Goal: Use online tool/utility: Utilize a website feature to perform a specific function

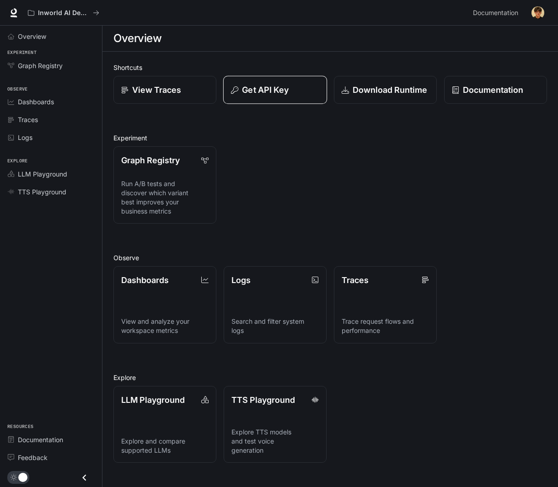
click at [291, 96] on div "Get API Key" at bounding box center [275, 90] width 88 height 12
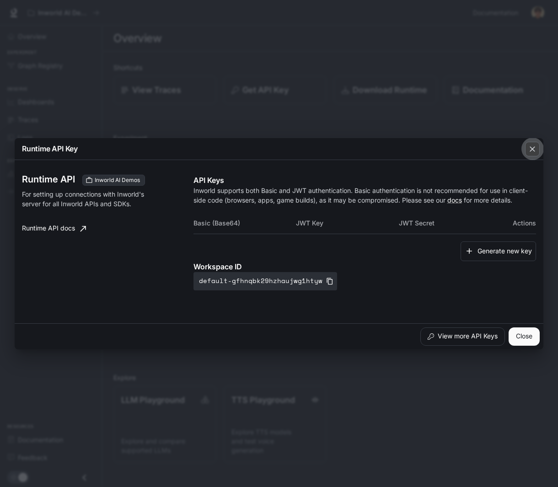
click at [524, 149] on button "button" at bounding box center [532, 149] width 22 height 22
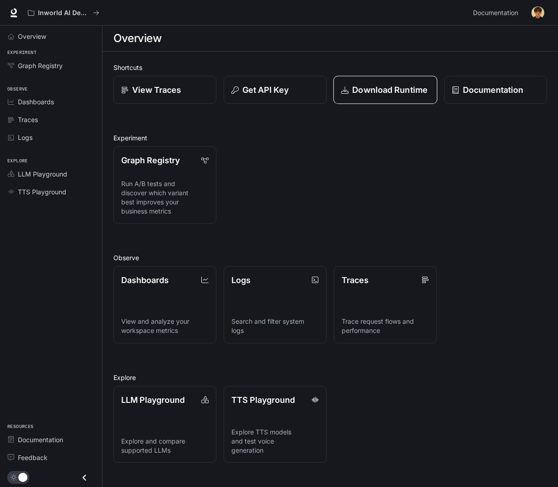
click at [405, 95] on p "Download Runtime" at bounding box center [389, 90] width 75 height 12
click at [50, 193] on span "TTS Playground" at bounding box center [42, 192] width 48 height 10
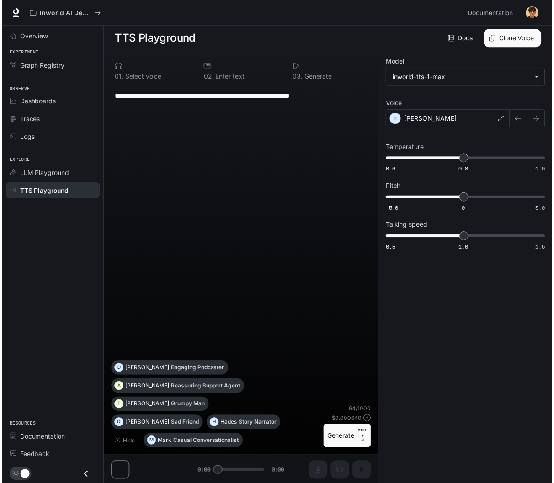
scroll to position [0, 0]
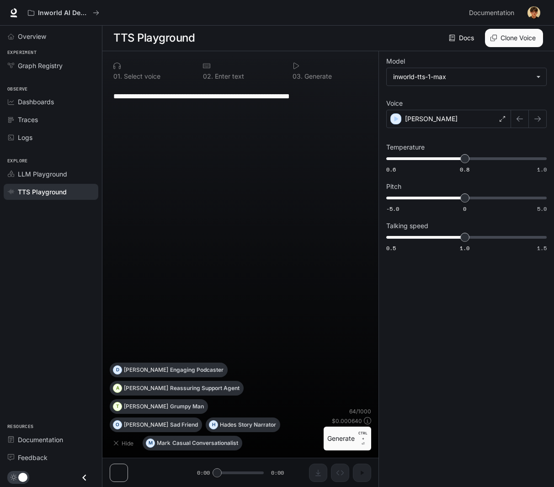
click at [350, 434] on button "Generate CTRL + ⏎" at bounding box center [348, 439] width 48 height 24
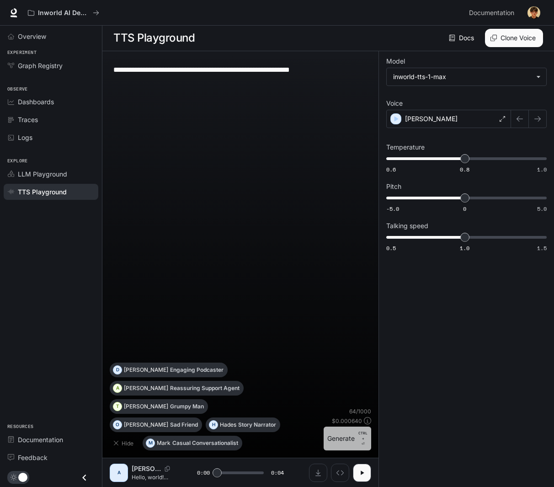
click at [339, 439] on button "Generate CTRL + ⏎" at bounding box center [348, 439] width 48 height 24
click at [426, 76] on body "**********" at bounding box center [277, 244] width 554 height 488
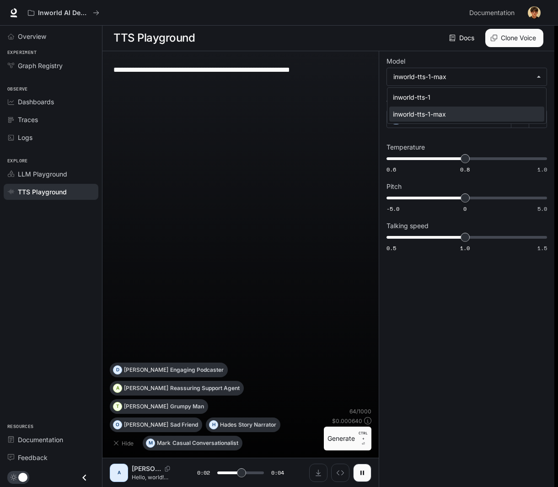
click at [435, 114] on div "inworld-tts-1-max" at bounding box center [465, 114] width 144 height 10
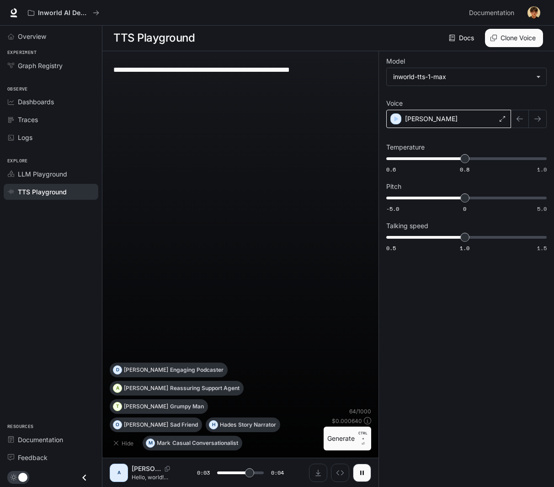
click at [419, 121] on div "[PERSON_NAME]" at bounding box center [448, 119] width 125 height 18
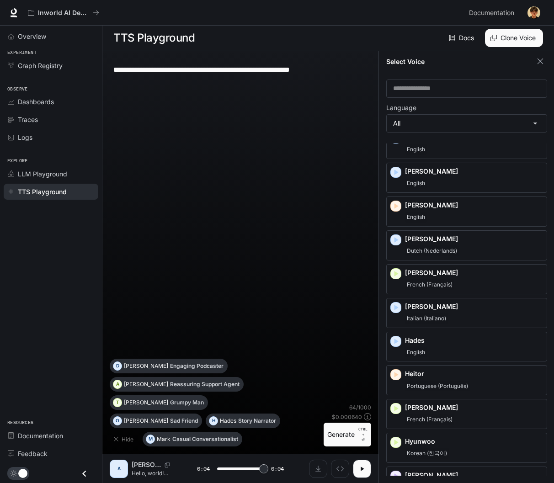
type input "*"
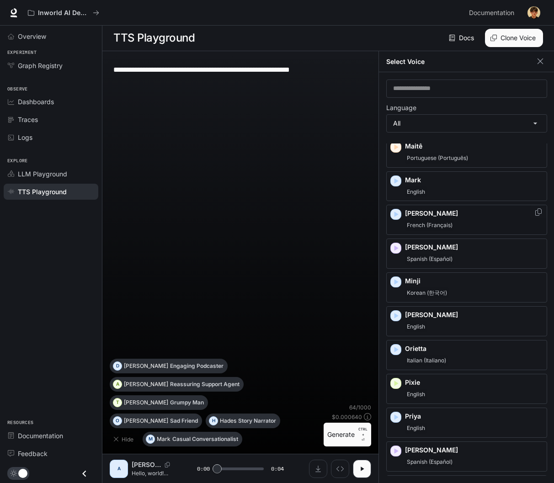
scroll to position [961, 0]
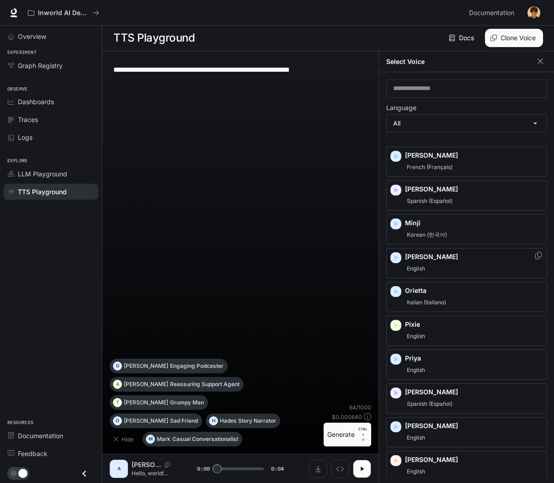
click at [396, 258] on icon "button" at bounding box center [397, 257] width 4 height 5
click at [396, 292] on icon "button" at bounding box center [397, 291] width 4 height 5
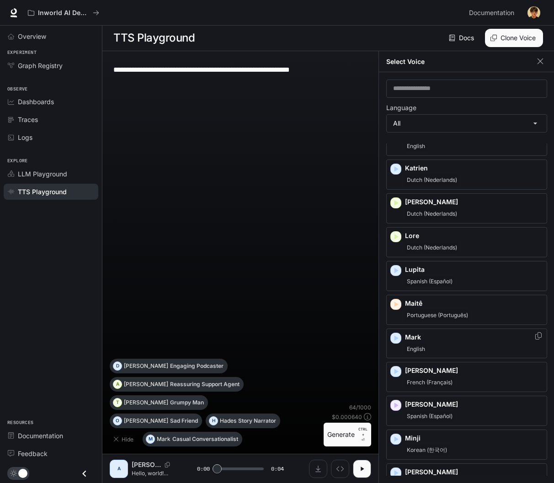
scroll to position [640, 0]
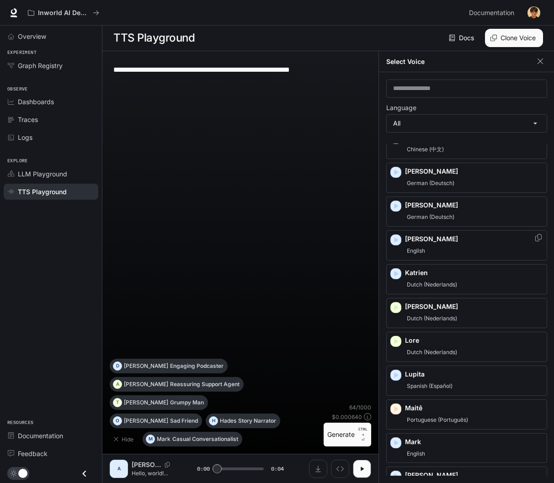
click at [391, 239] on div "button" at bounding box center [396, 240] width 10 height 10
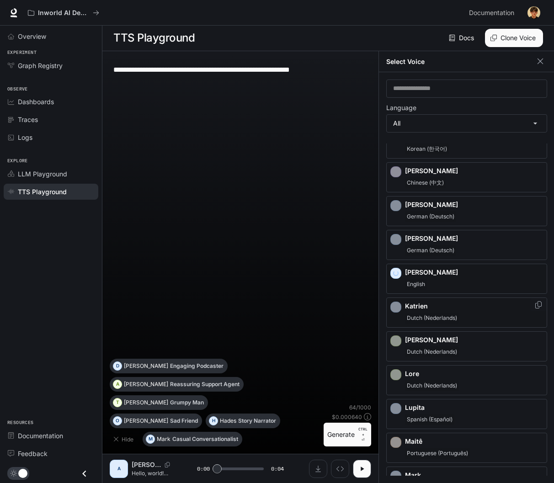
scroll to position [595, 0]
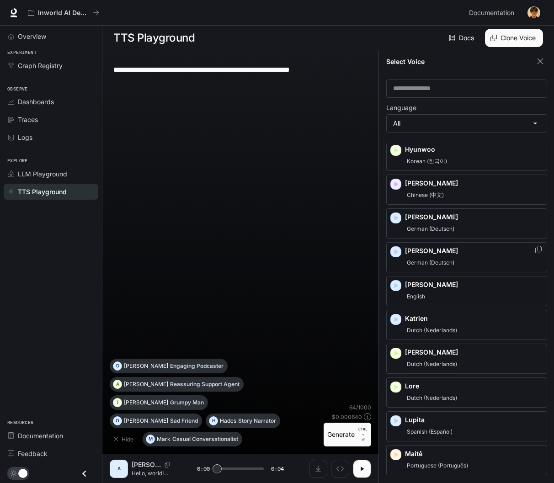
click at [395, 252] on icon "button" at bounding box center [397, 251] width 4 height 5
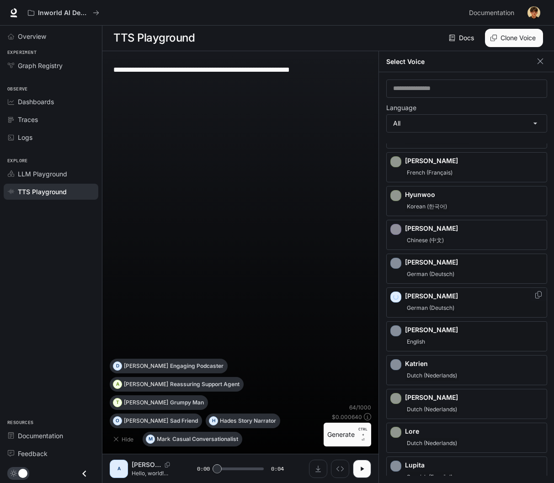
scroll to position [503, 0]
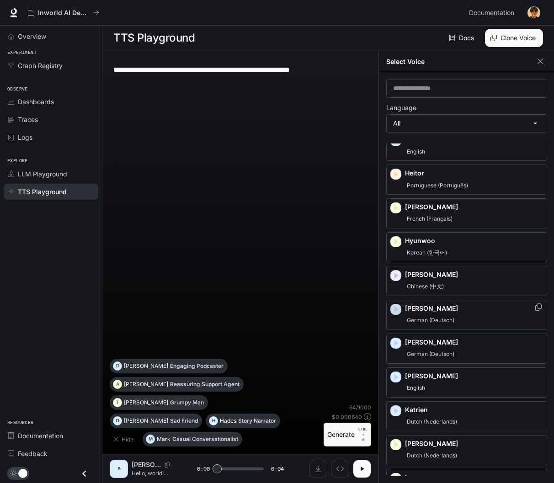
click at [394, 312] on icon "button" at bounding box center [396, 309] width 9 height 9
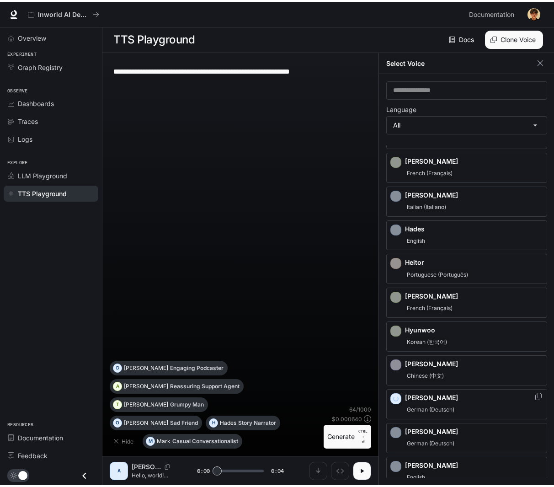
scroll to position [412, 0]
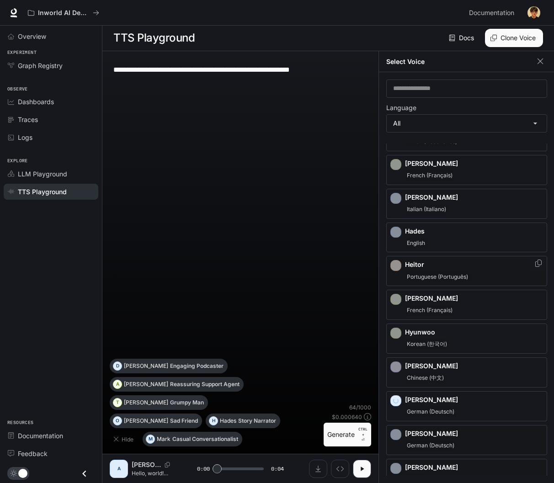
click at [394, 268] on div "Heitor Portuguese (Português)" at bounding box center [466, 271] width 161 height 30
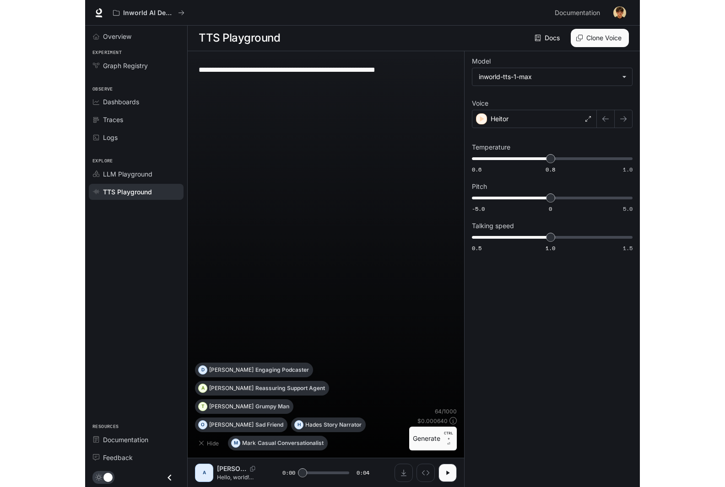
scroll to position [0, 0]
